Goal: Task Accomplishment & Management: Manage account settings

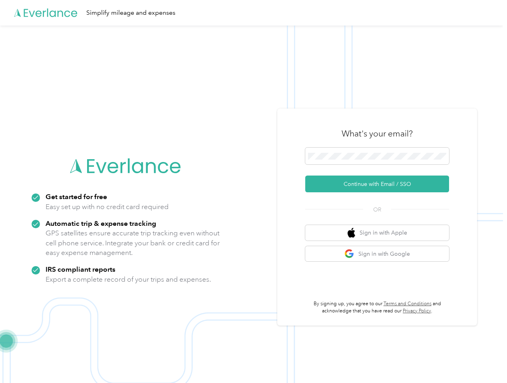
click at [253, 192] on img at bounding box center [251, 217] width 503 height 383
click at [253, 13] on div "Simplify mileage and expenses" at bounding box center [251, 13] width 503 height 26
click at [380, 184] on button "Continue with Email / SSO" at bounding box center [377, 184] width 144 height 17
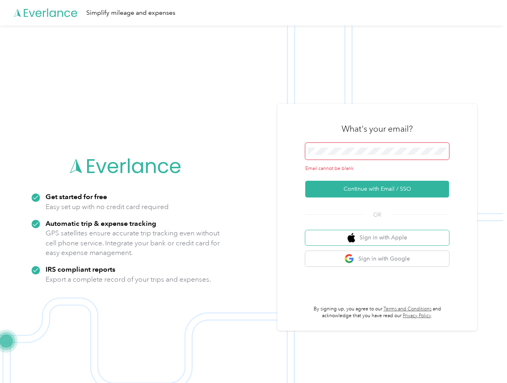
click at [380, 233] on button "Sign in with Apple" at bounding box center [377, 238] width 144 height 16
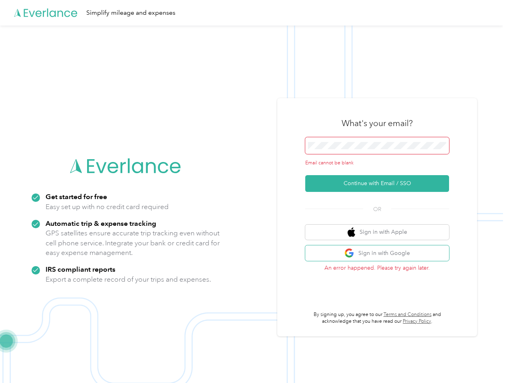
click at [380, 254] on button "Sign in with Google" at bounding box center [377, 254] width 144 height 16
